Goal: Task Accomplishment & Management: Use online tool/utility

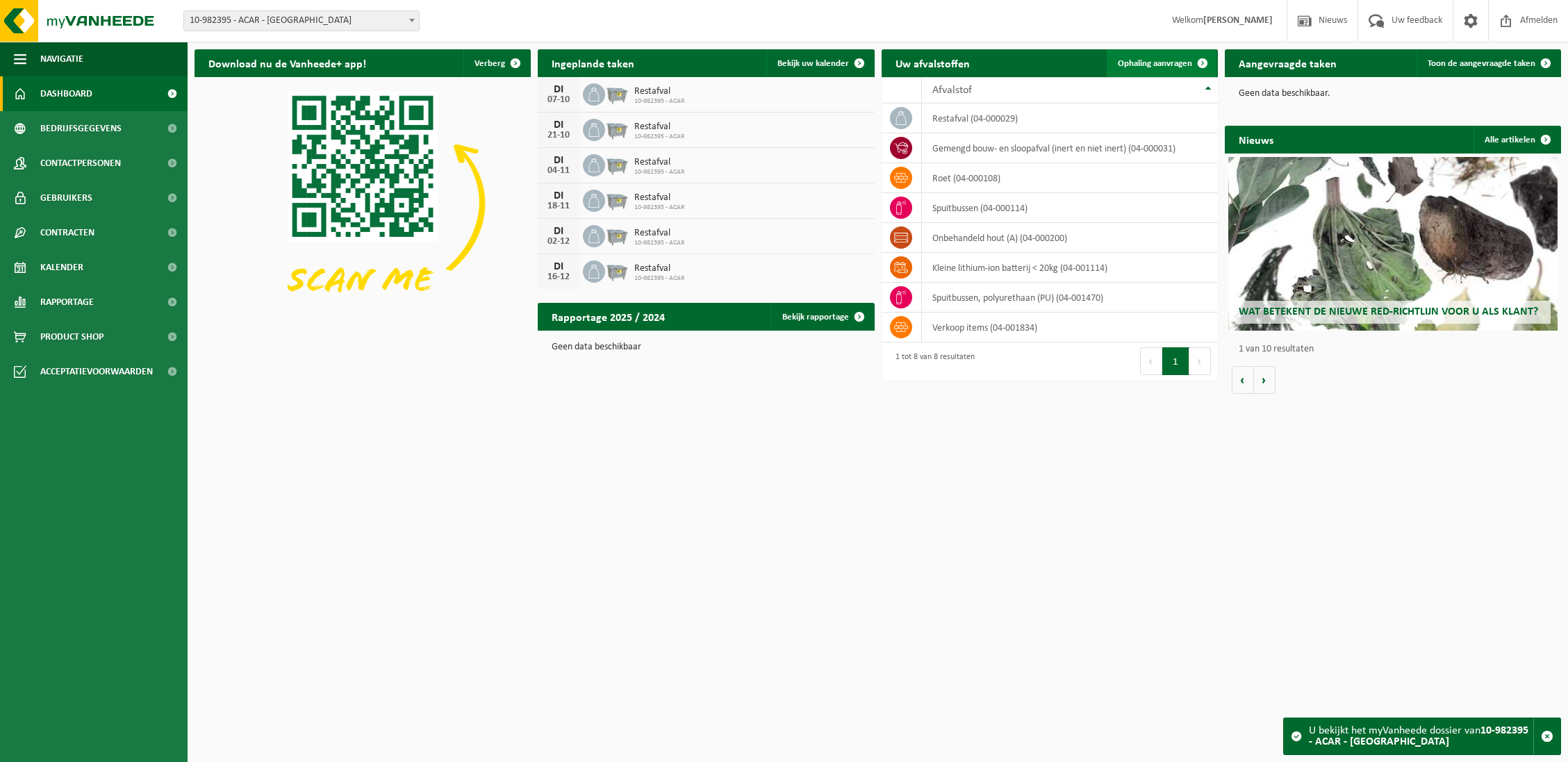
click at [1180, 64] on span "Ophaling aanvragen" at bounding box center [1156, 64] width 75 height 9
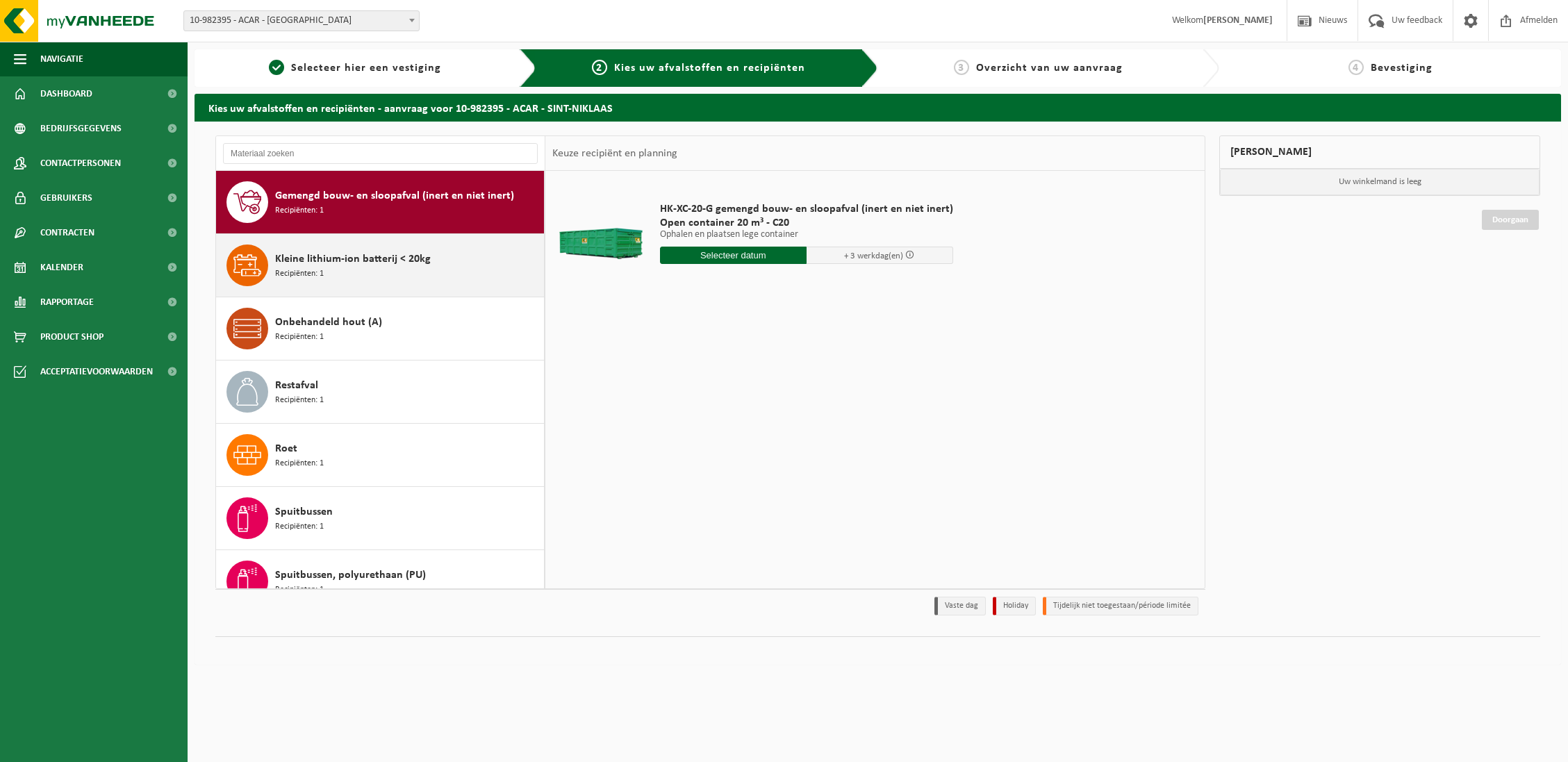
click at [365, 267] on div "Kleine lithium-ion batterij < 20kg Recipiënten: 1" at bounding box center [408, 266] width 266 height 42
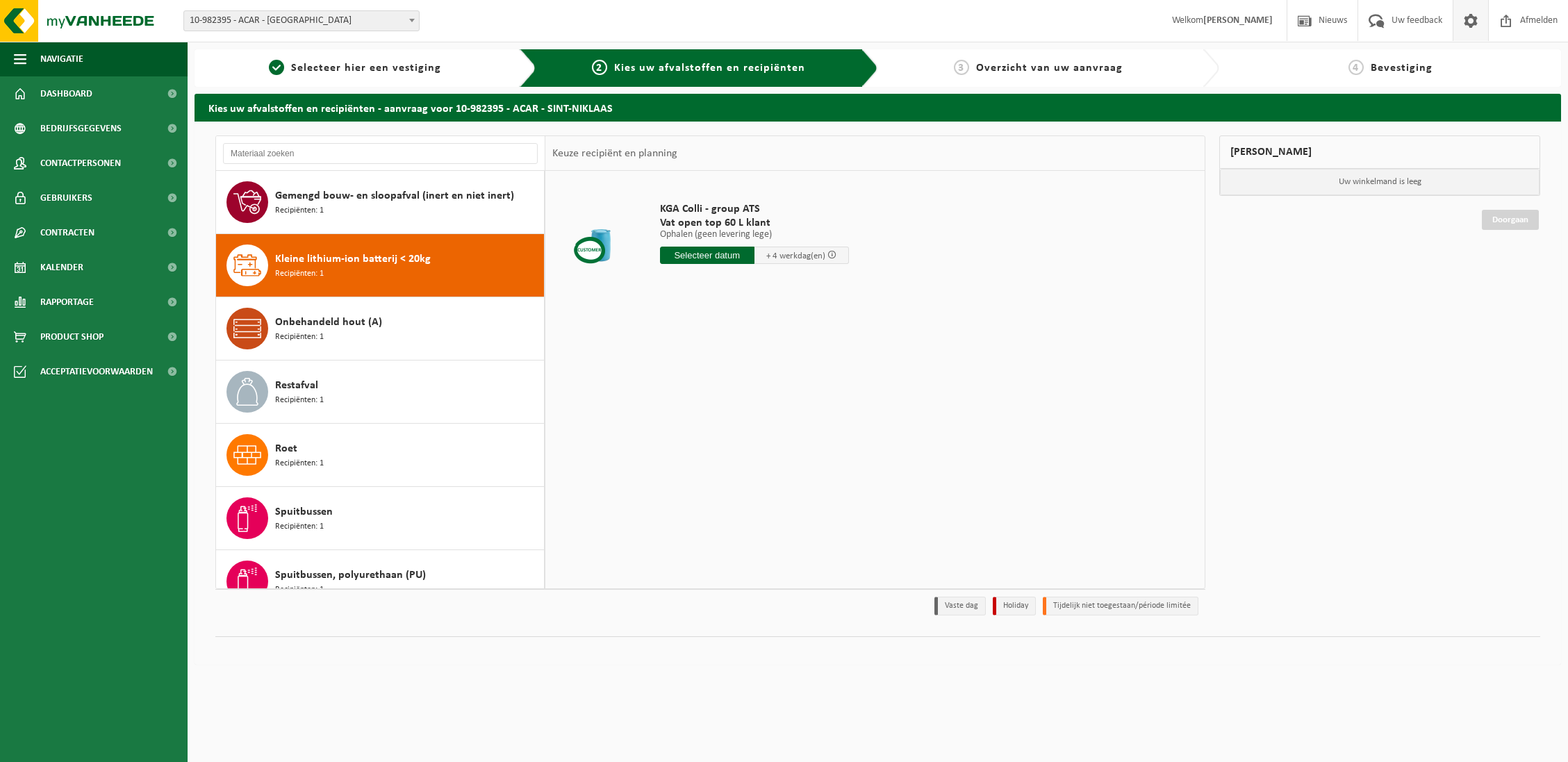
click at [1463, 22] on span at bounding box center [1471, 21] width 21 height 41
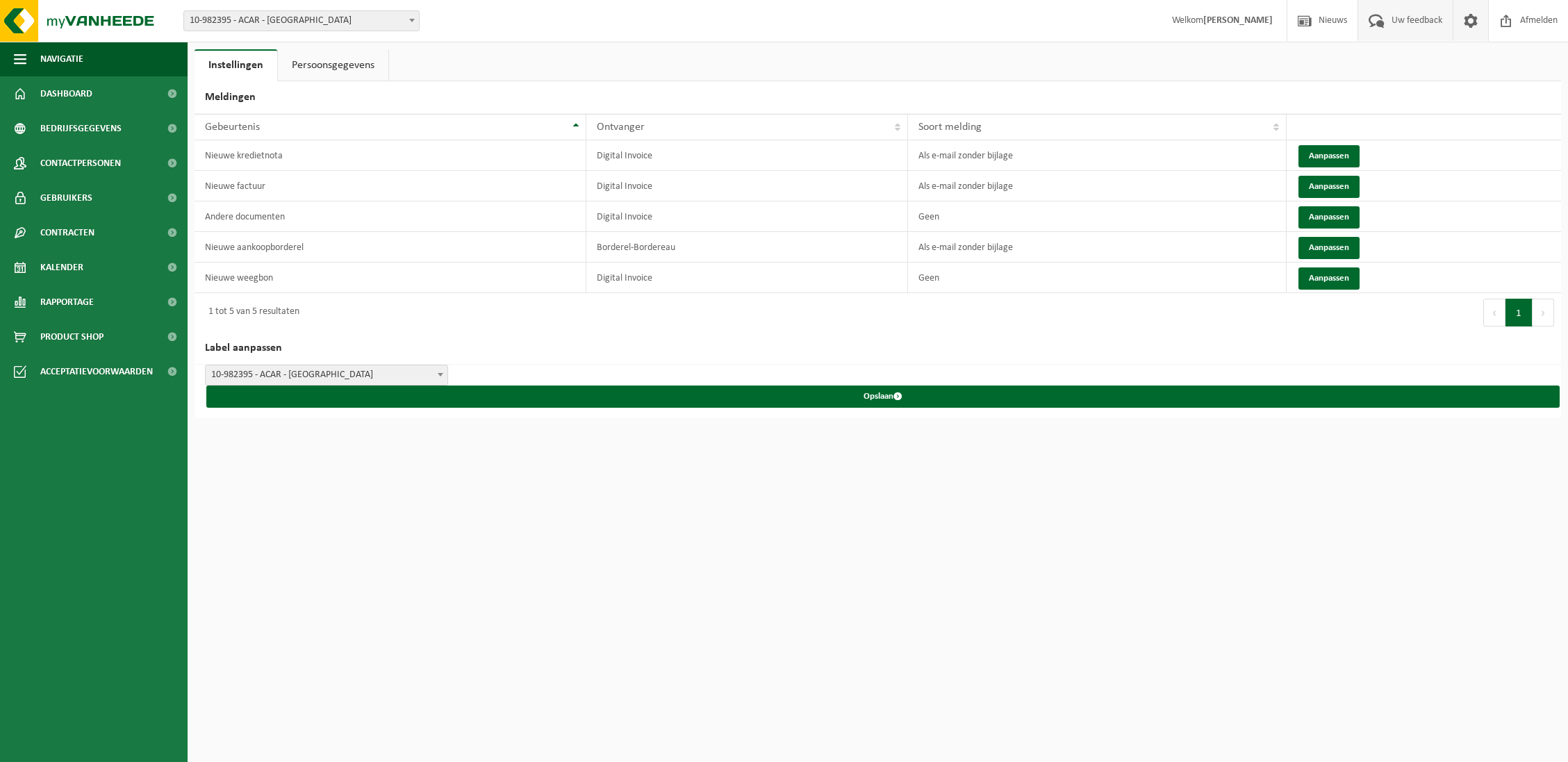
click at [1416, 25] on span "Uw feedback" at bounding box center [1417, 21] width 58 height 41
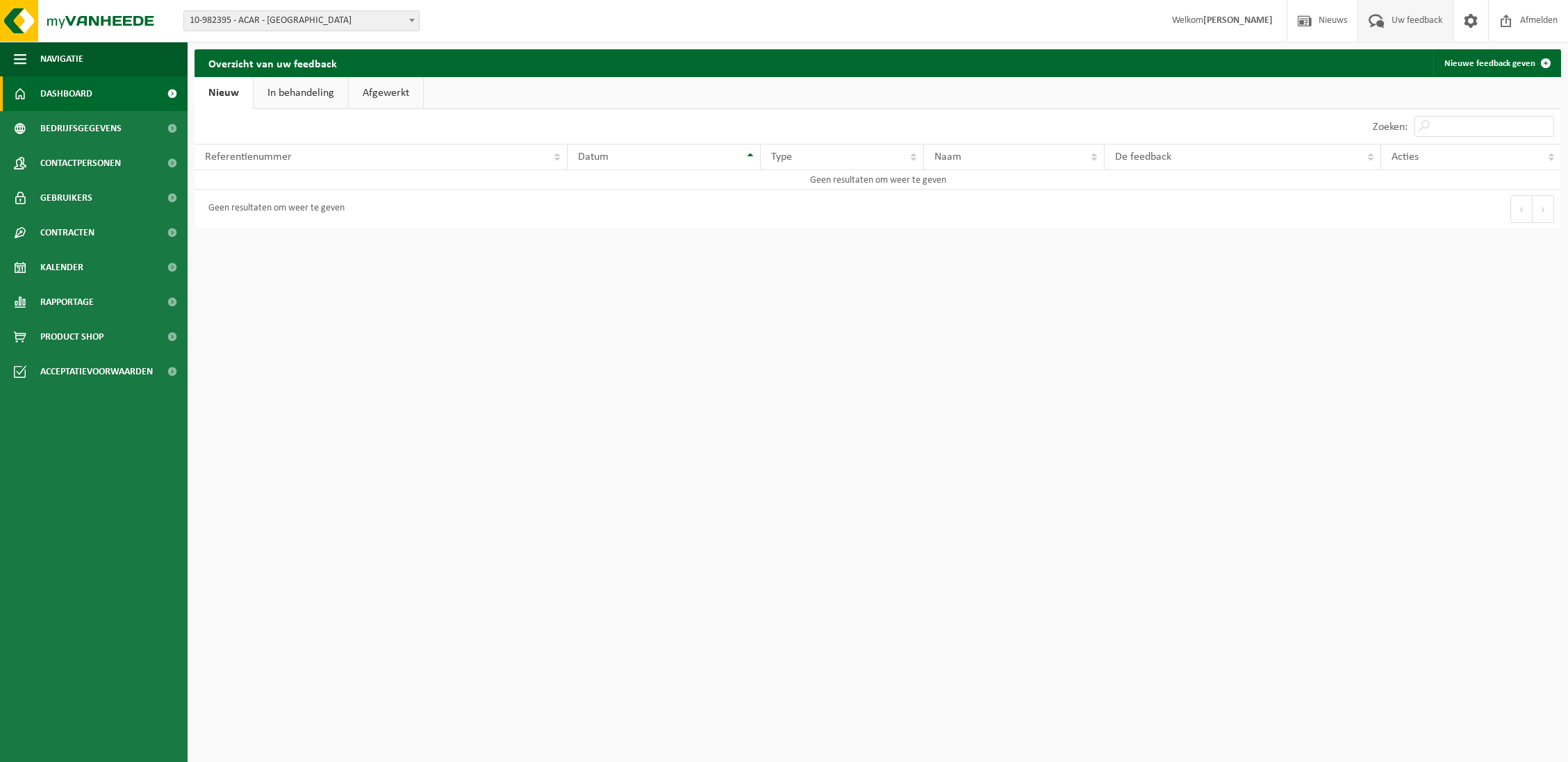
click at [55, 102] on span "Dashboard" at bounding box center [66, 93] width 52 height 35
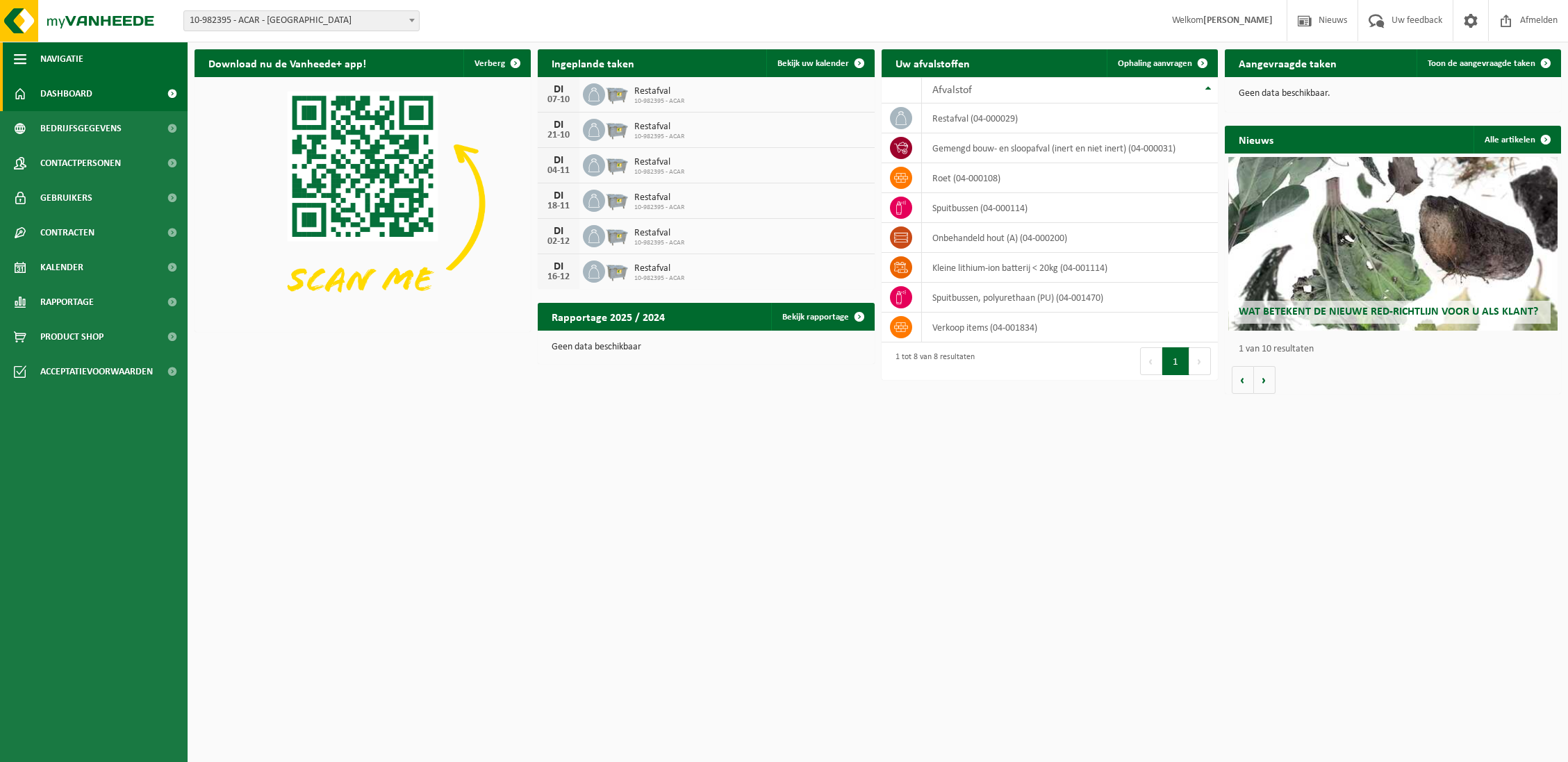
click at [72, 60] on span "Navigatie" at bounding box center [62, 59] width 43 height 35
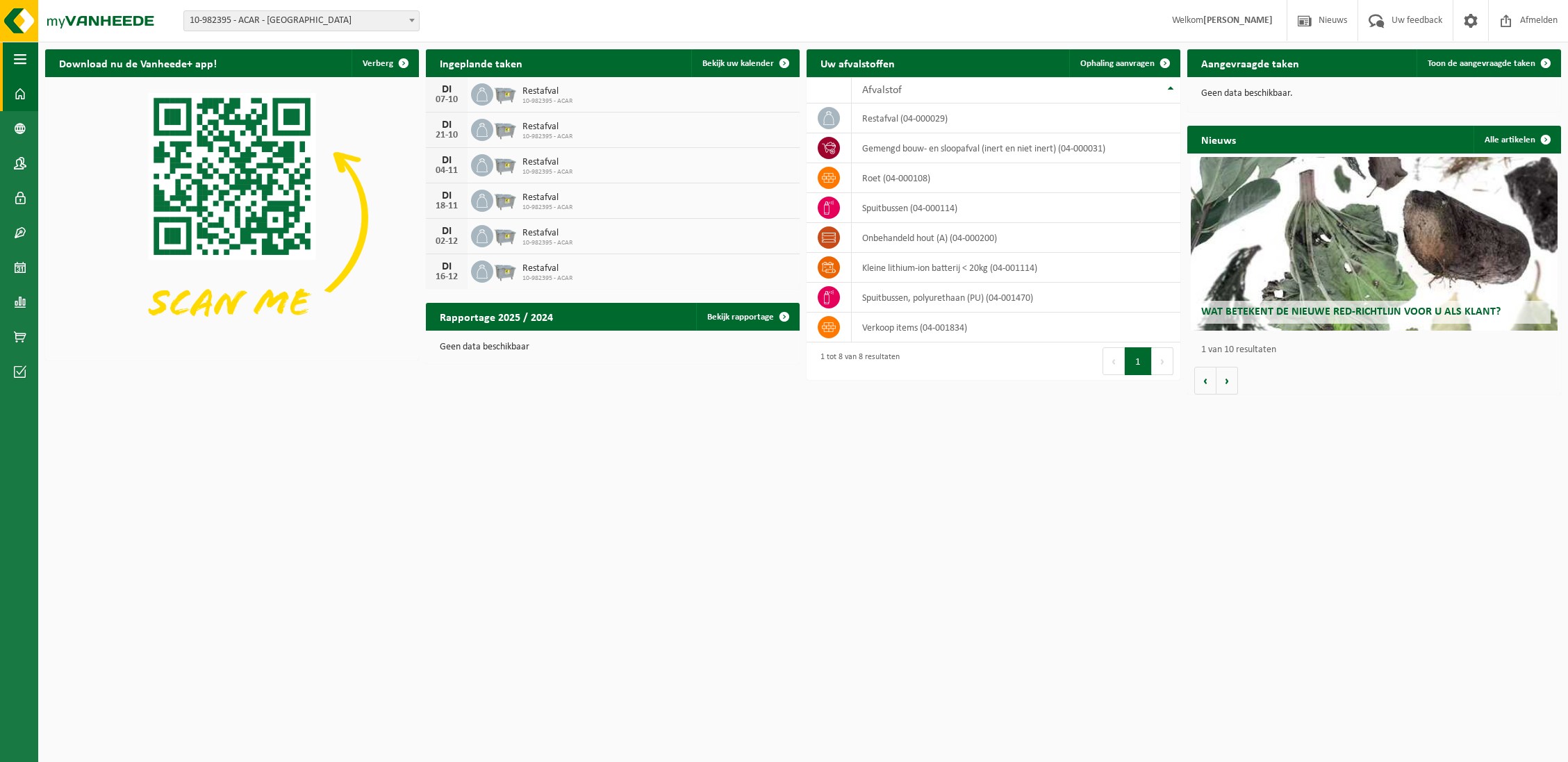
click at [15, 52] on span "button" at bounding box center [20, 59] width 12 height 35
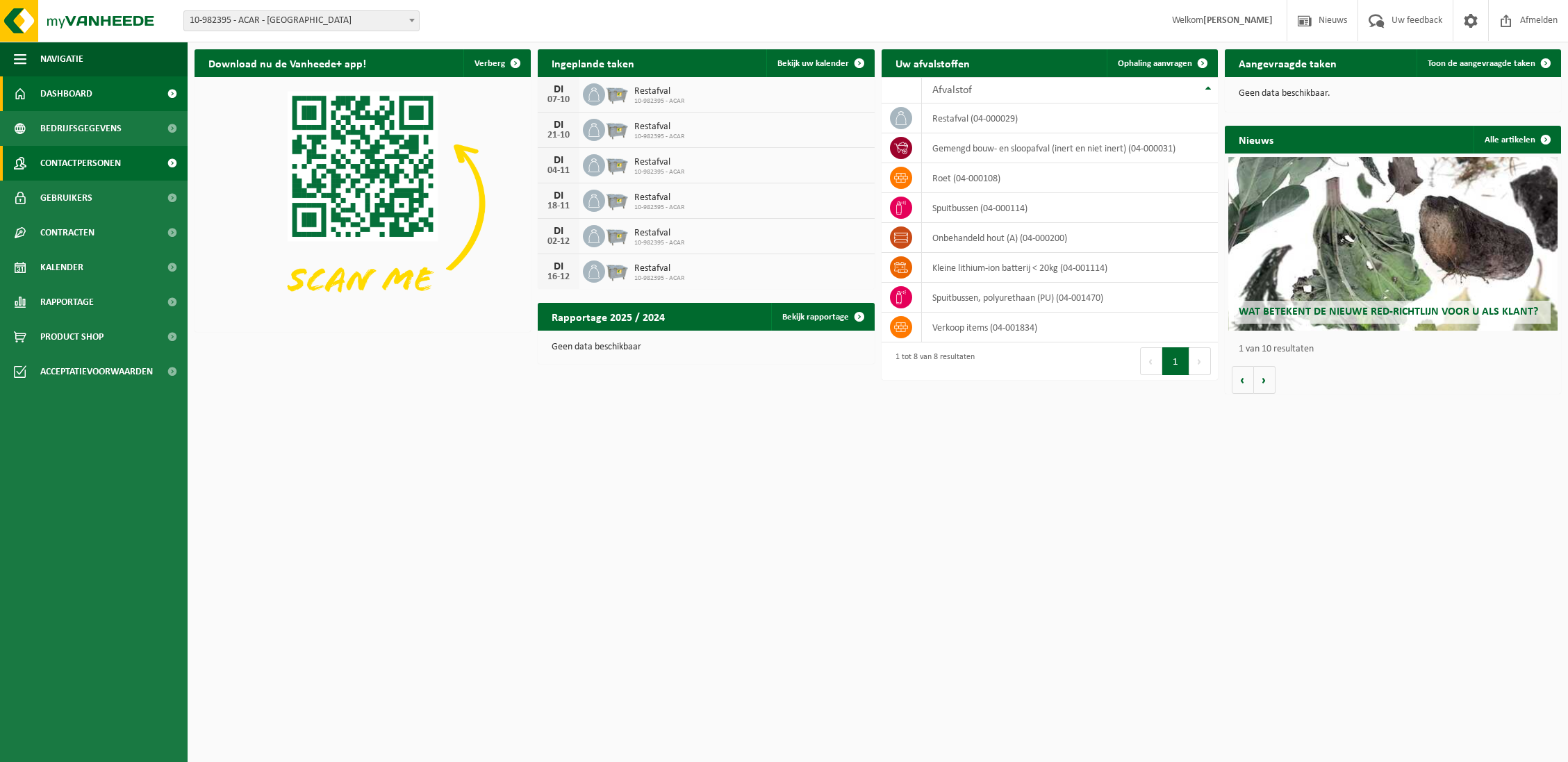
click at [96, 165] on span "Contactpersonen" at bounding box center [80, 163] width 80 height 35
